Goal: Task Accomplishment & Management: Manage account settings

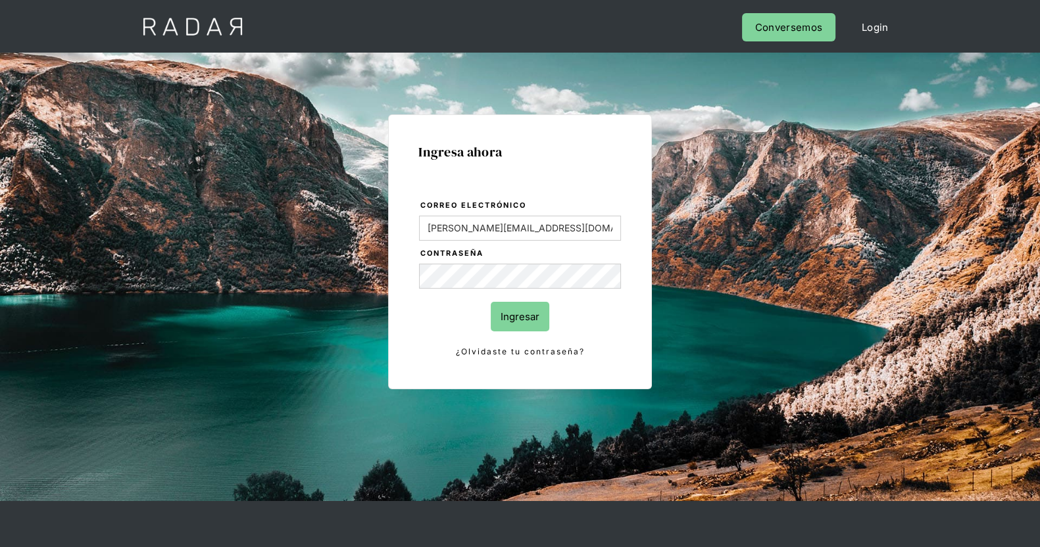
click at [488, 321] on input "Ingresar" at bounding box center [520, 317] width 59 height 30
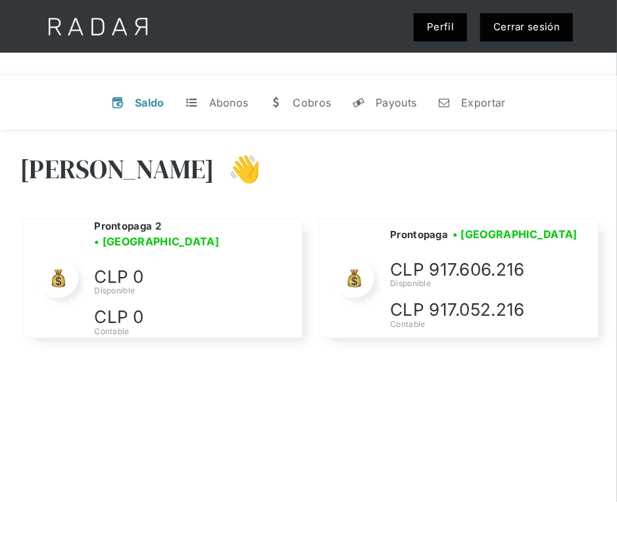
click at [296, 413] on div "Hola Evans 👋 Cargando tus cuentas... Nombre de la empresa • Conectada • Descone…" at bounding box center [308, 403] width 617 height 546
click at [518, 30] on link "Cerrar sesión" at bounding box center [526, 27] width 93 height 28
